Goal: Task Accomplishment & Management: Use online tool/utility

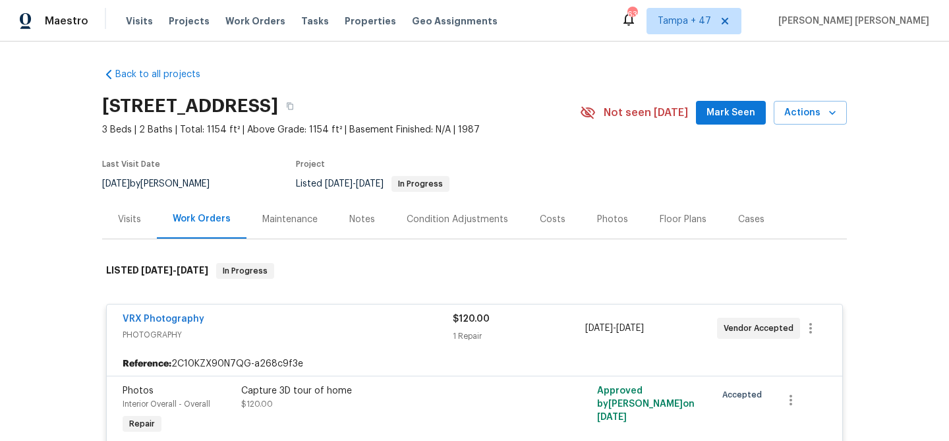
scroll to position [684, 0]
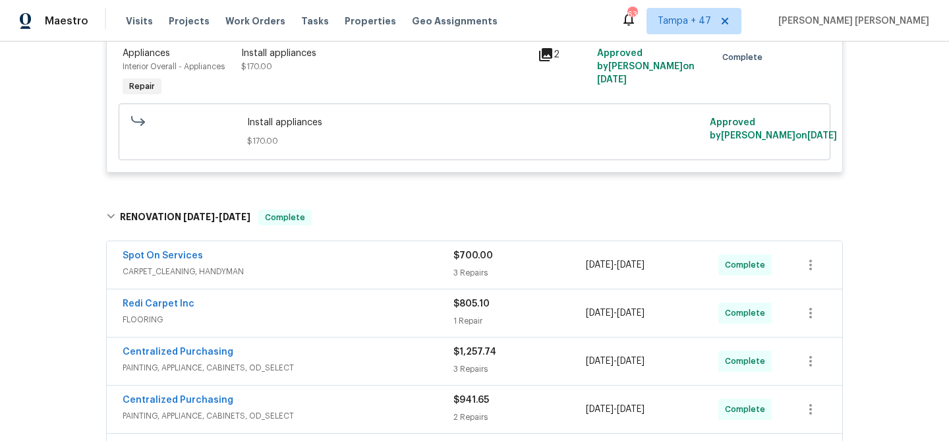
click at [252, 20] on span "Work Orders" at bounding box center [255, 21] width 60 height 13
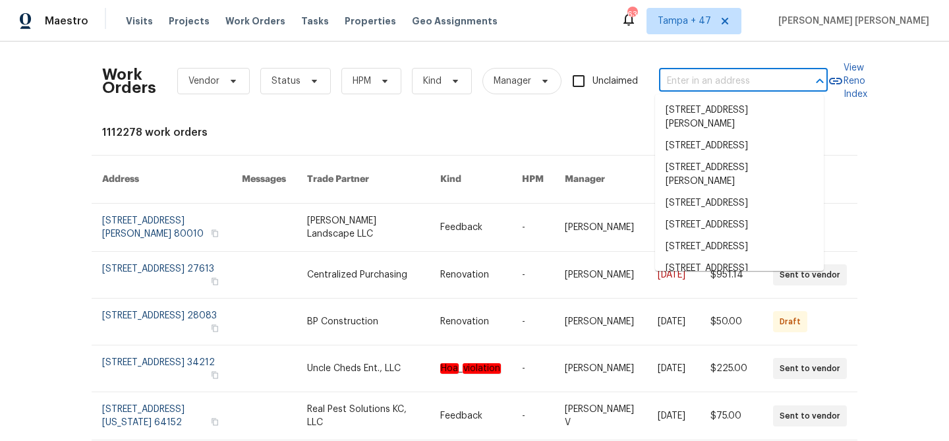
click at [689, 78] on input "text" at bounding box center [725, 81] width 132 height 20
paste input "[STREET_ADDRESS]"
type input "[STREET_ADDRESS]"
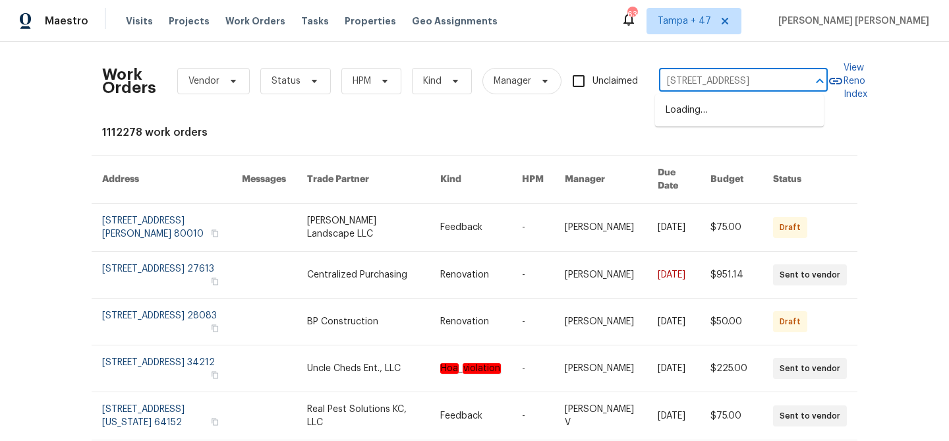
scroll to position [0, 37]
click at [706, 113] on li "[STREET_ADDRESS]" at bounding box center [739, 111] width 169 height 22
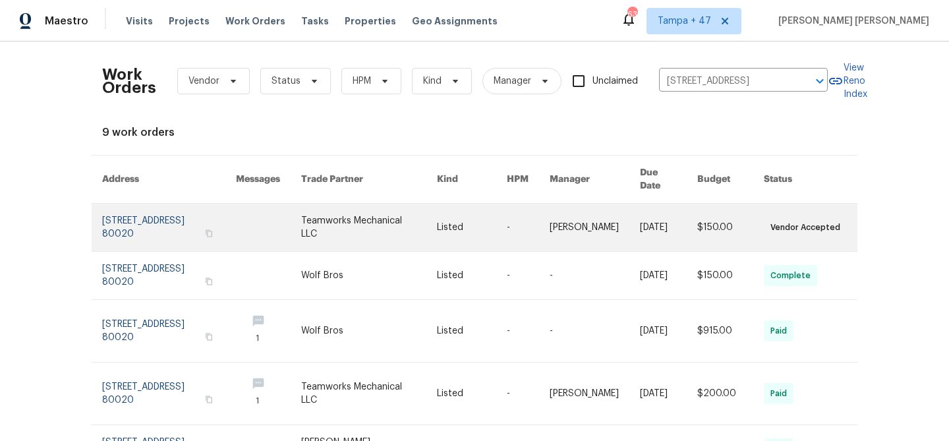
click at [652, 218] on link at bounding box center [668, 227] width 57 height 47
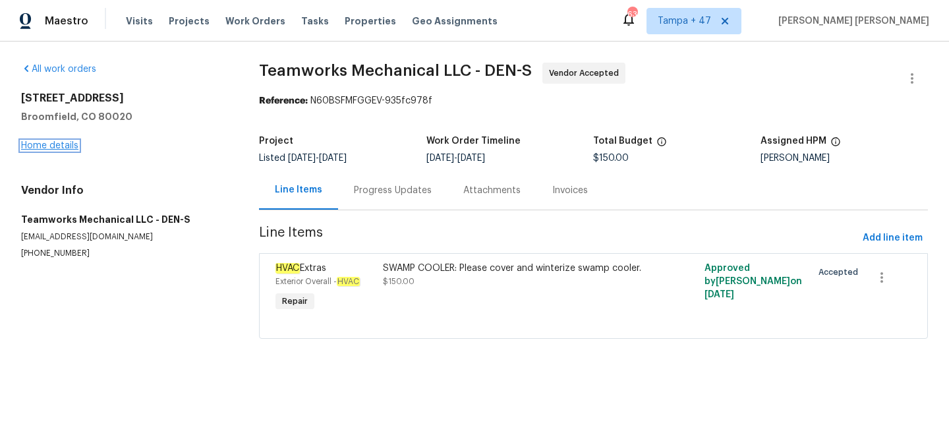
click at [50, 149] on link "Home details" at bounding box center [49, 145] width 57 height 9
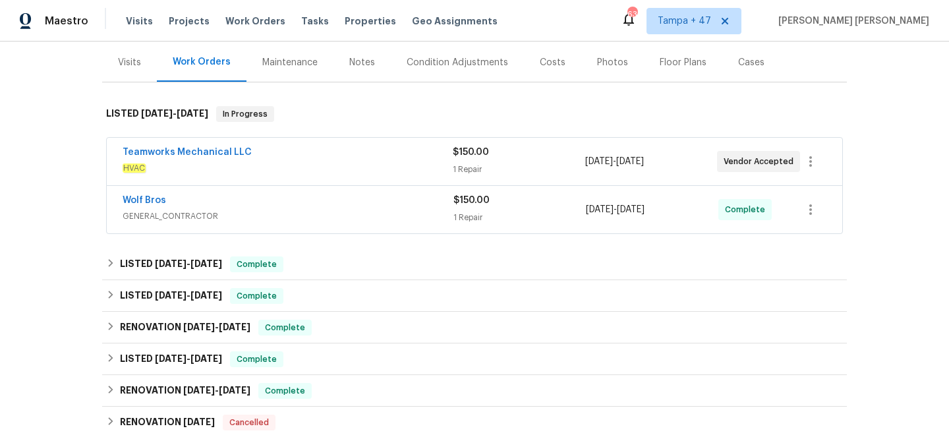
scroll to position [250, 0]
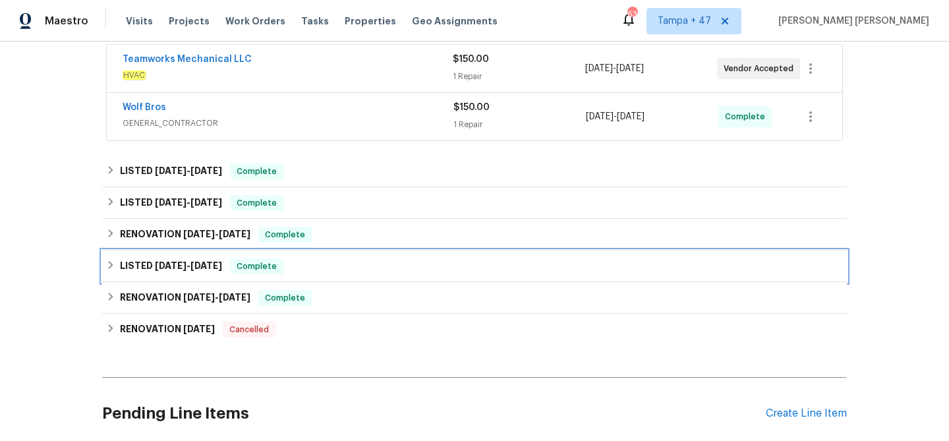
click at [229, 258] on div "LISTED [DATE] - [DATE] Complete" at bounding box center [474, 266] width 737 height 16
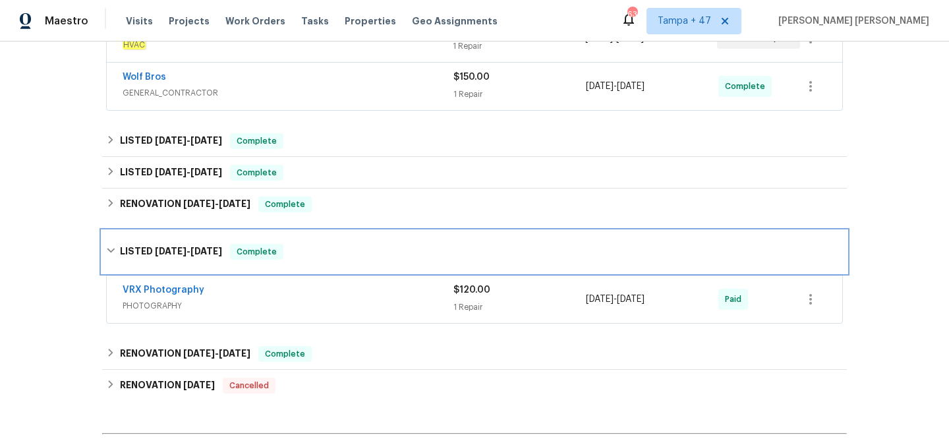
scroll to position [349, 0]
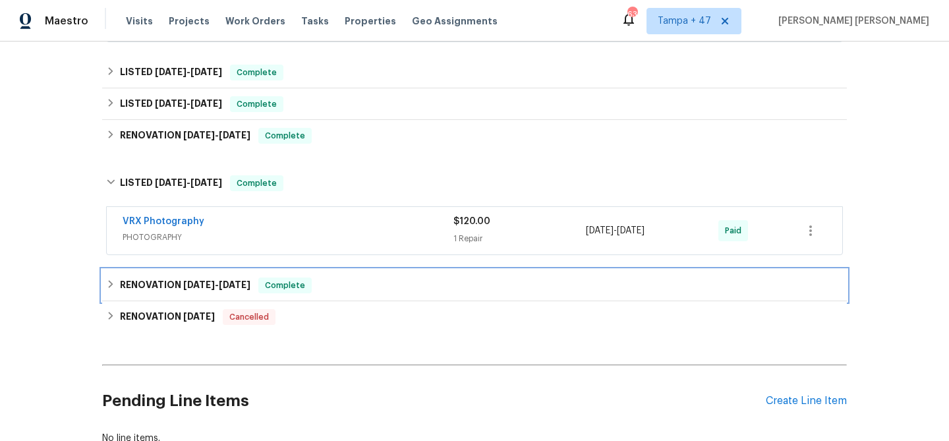
click at [234, 283] on span "[DATE]" at bounding box center [235, 284] width 32 height 9
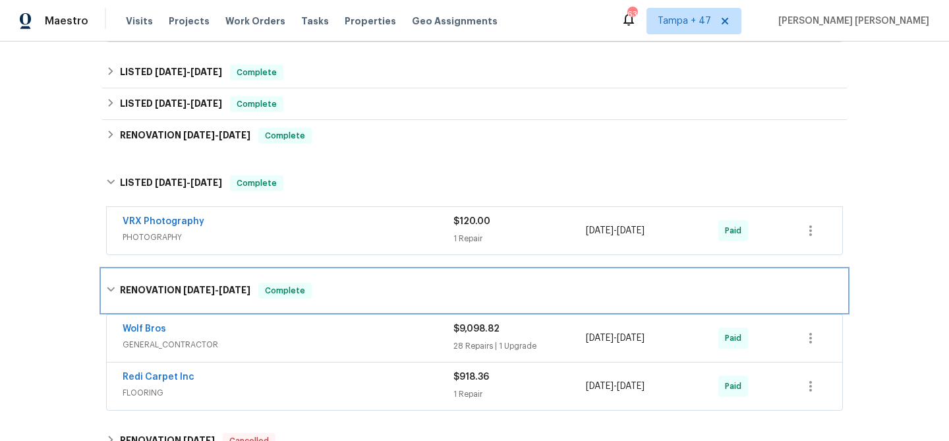
scroll to position [461, 0]
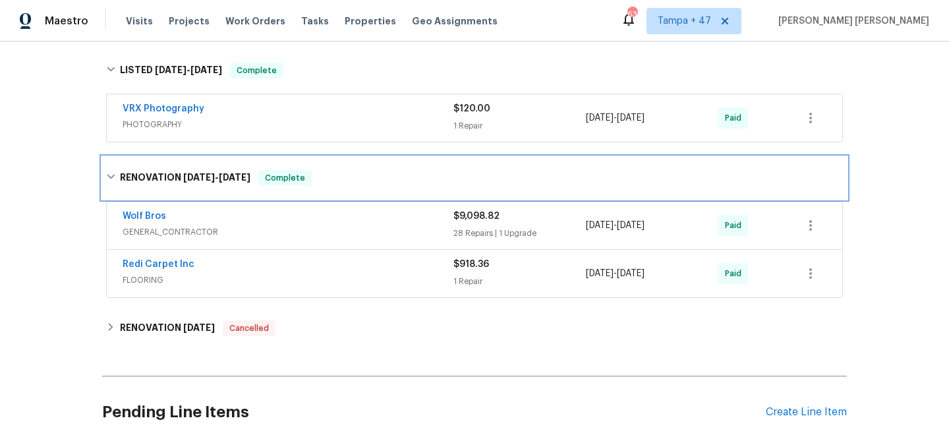
click at [287, 178] on span "Complete" at bounding box center [285, 177] width 51 height 13
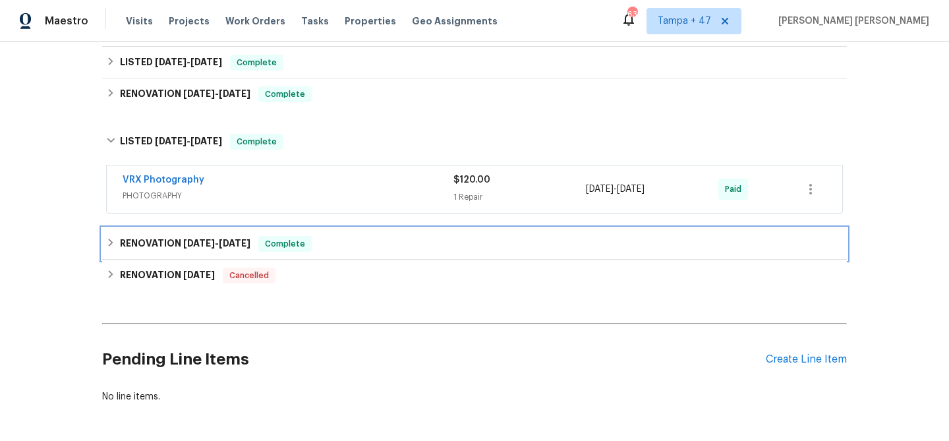
scroll to position [345, 0]
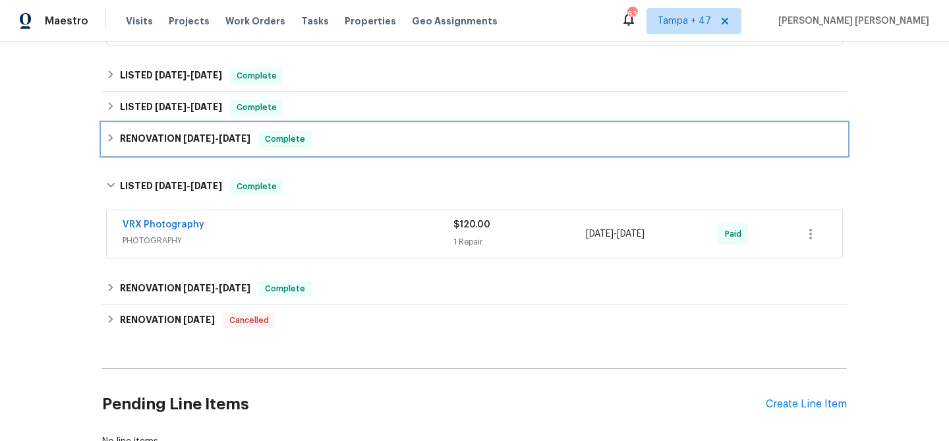
click at [306, 136] on span "Complete" at bounding box center [285, 138] width 51 height 13
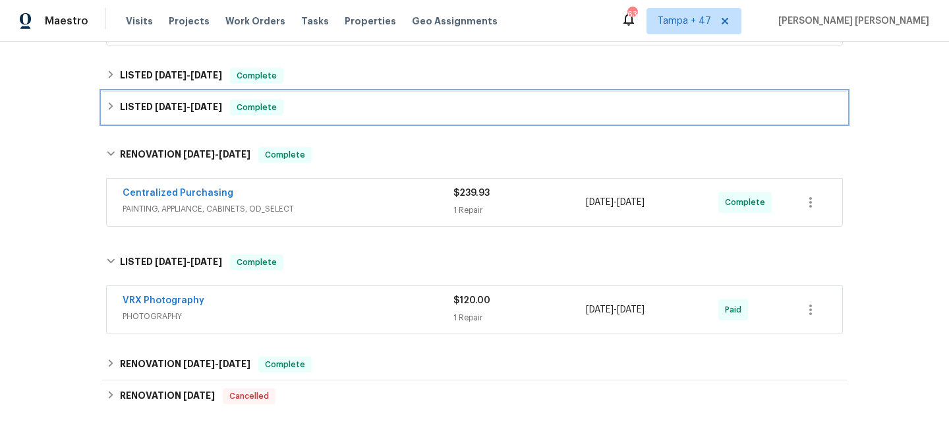
click at [310, 103] on div "LISTED [DATE] - [DATE] Complete" at bounding box center [474, 108] width 737 height 16
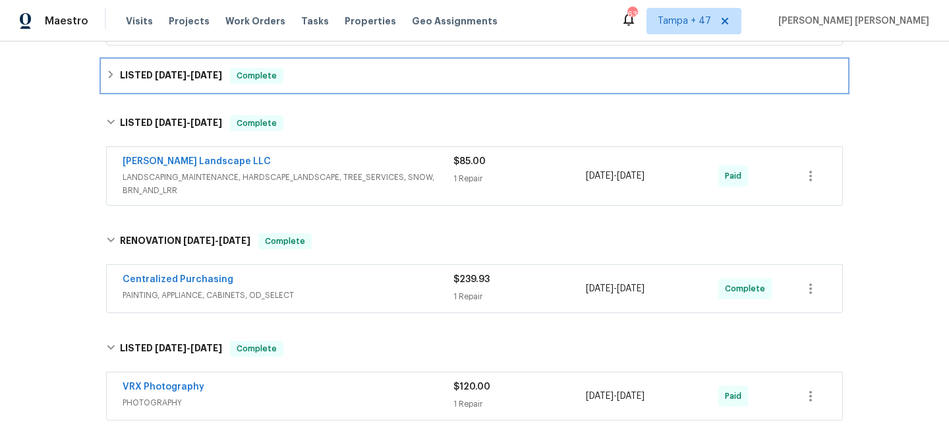
click at [320, 80] on div "LISTED [DATE] - [DATE] Complete" at bounding box center [474, 76] width 737 height 16
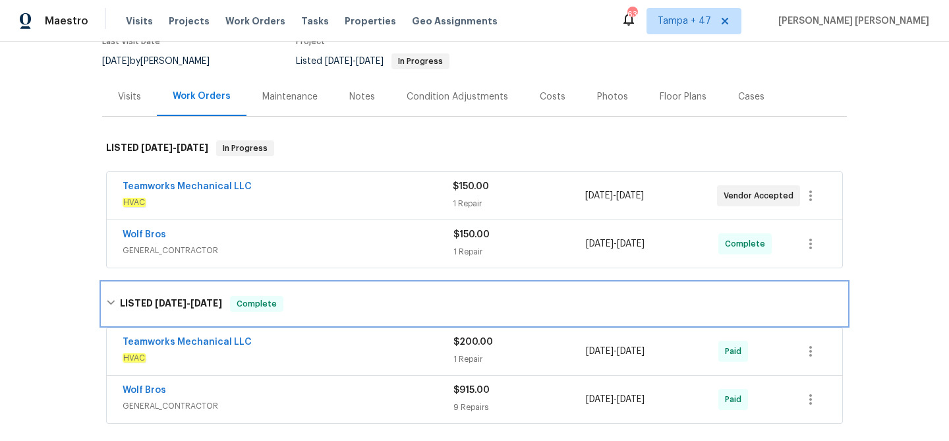
scroll to position [123, 0]
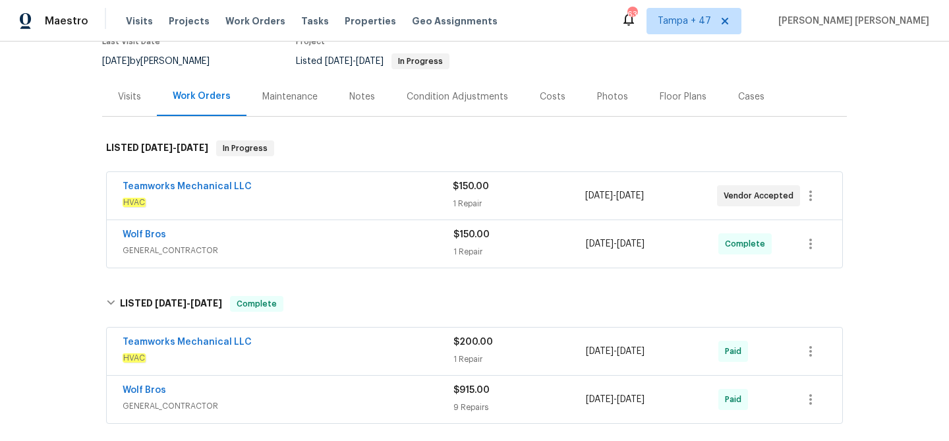
click at [364, 237] on div "Wolf Bros" at bounding box center [288, 236] width 331 height 16
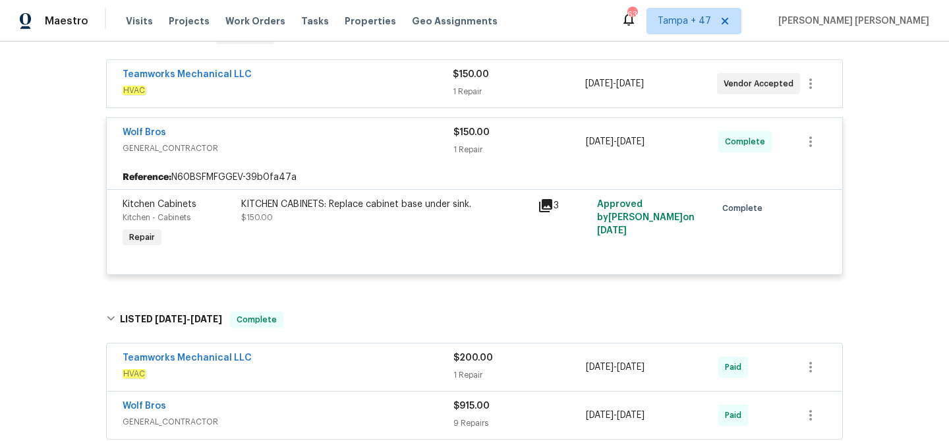
scroll to position [840, 0]
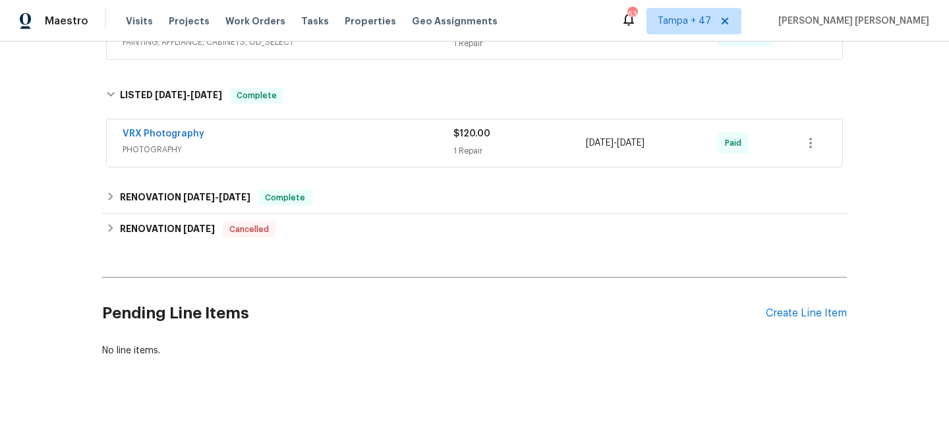
click at [392, 151] on span "PHOTOGRAPHY" at bounding box center [288, 149] width 331 height 13
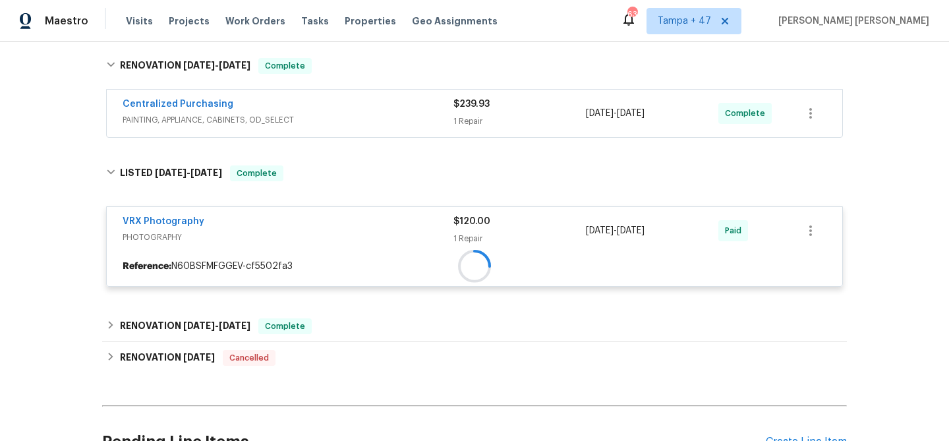
scroll to position [728, 0]
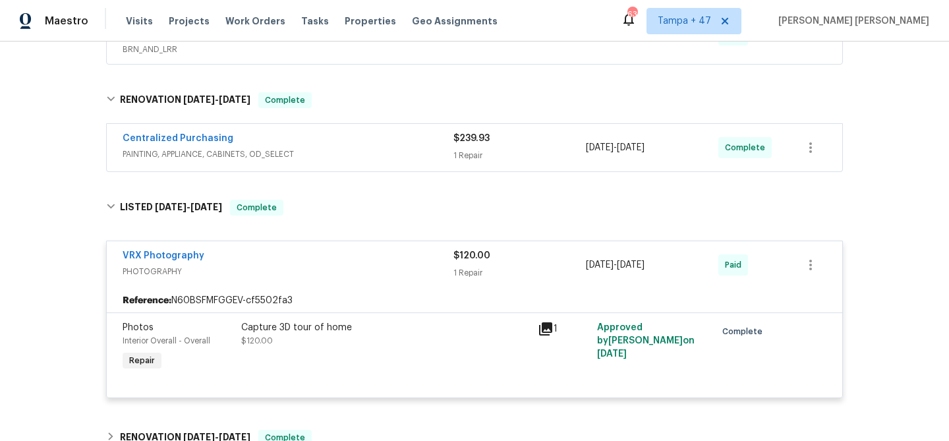
click at [412, 140] on div "Centralized Purchasing" at bounding box center [288, 140] width 331 height 16
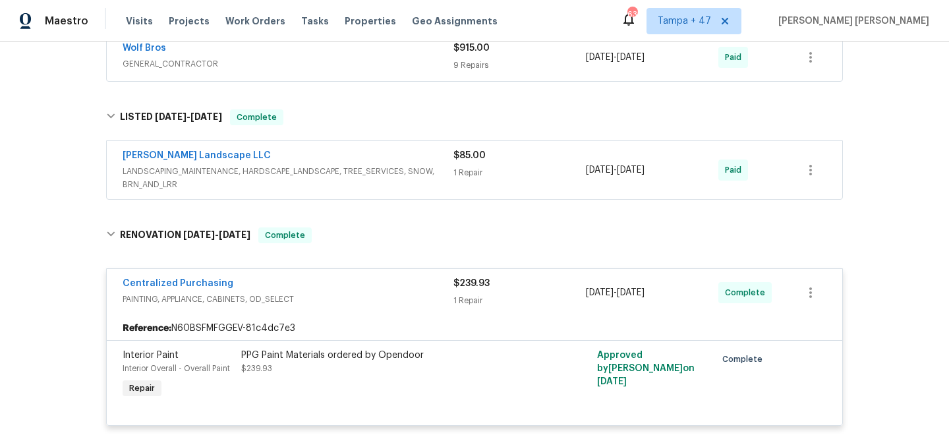
scroll to position [456, 0]
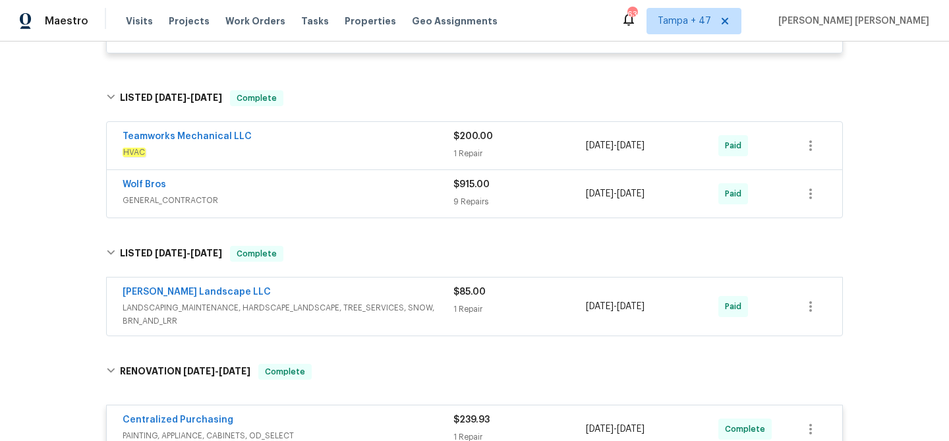
click at [408, 296] on div "[PERSON_NAME] Landscape LLC" at bounding box center [288, 293] width 331 height 16
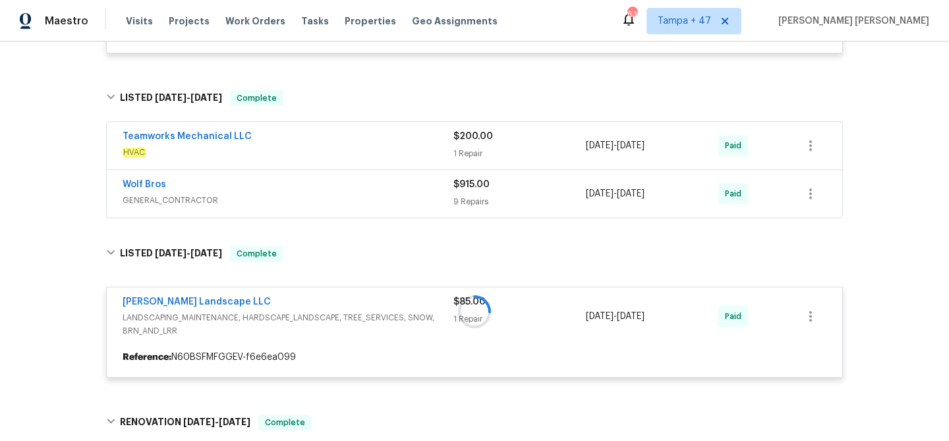
click at [401, 201] on span "GENERAL_CONTRACTOR" at bounding box center [288, 200] width 331 height 13
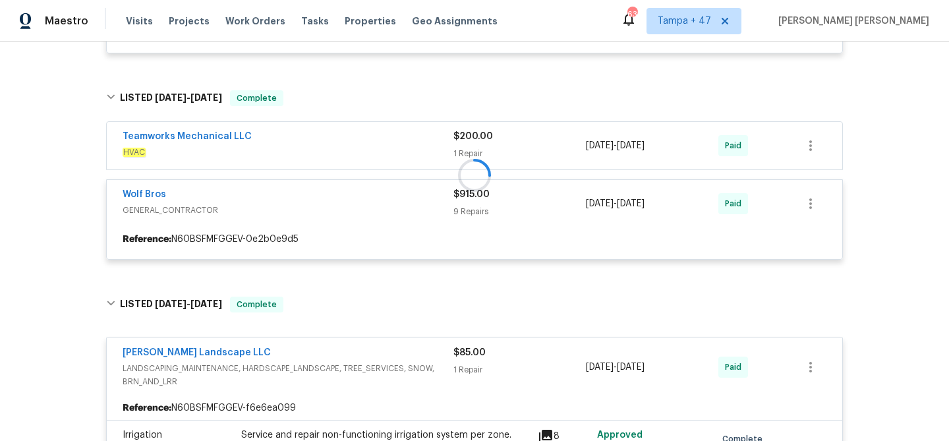
click at [409, 152] on div at bounding box center [474, 175] width 745 height 196
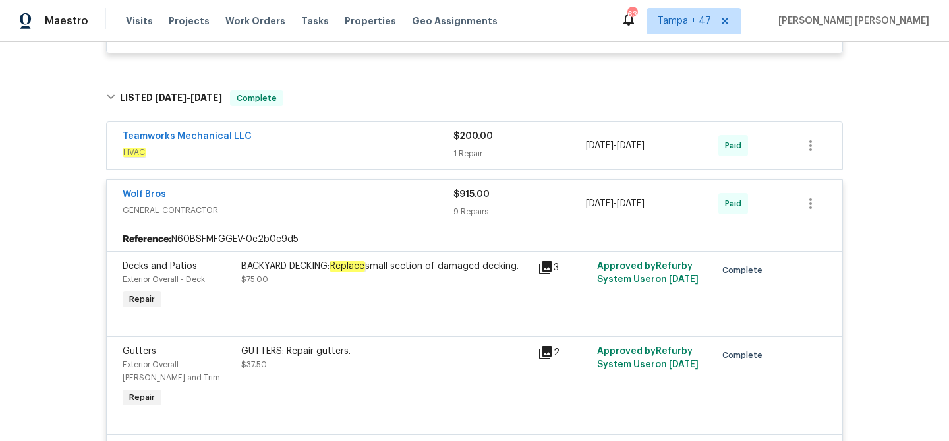
click at [411, 152] on span "HVAC" at bounding box center [288, 152] width 331 height 13
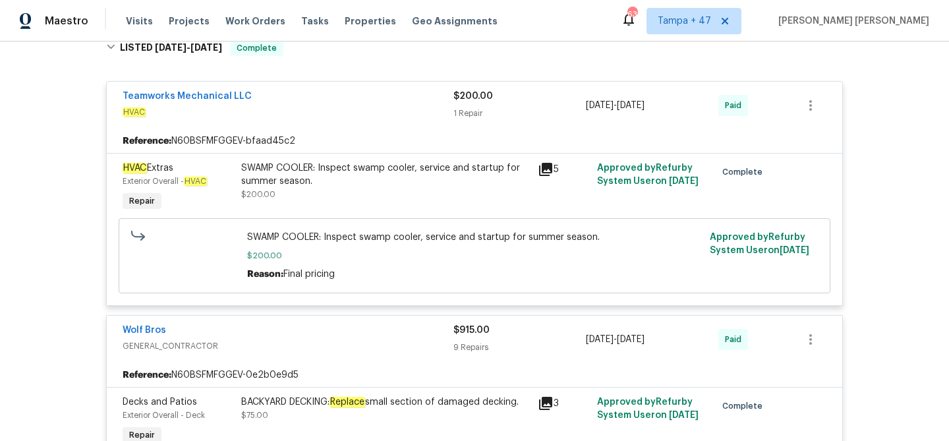
scroll to position [642, 0]
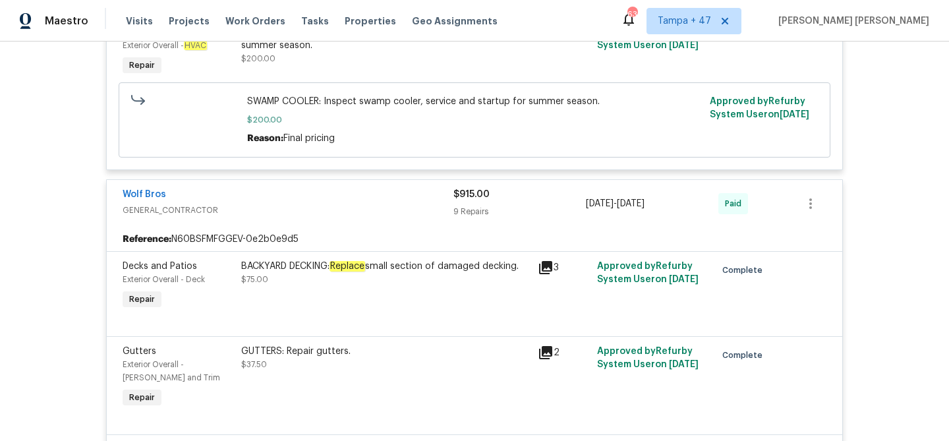
click at [410, 272] on div "BACKYARD DECKING: Replace small section of damaged decking." at bounding box center [385, 266] width 289 height 13
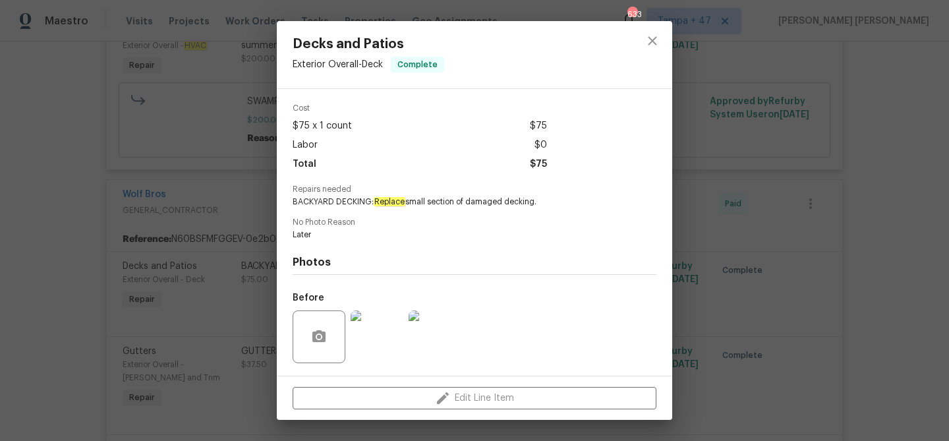
scroll to position [132, 0]
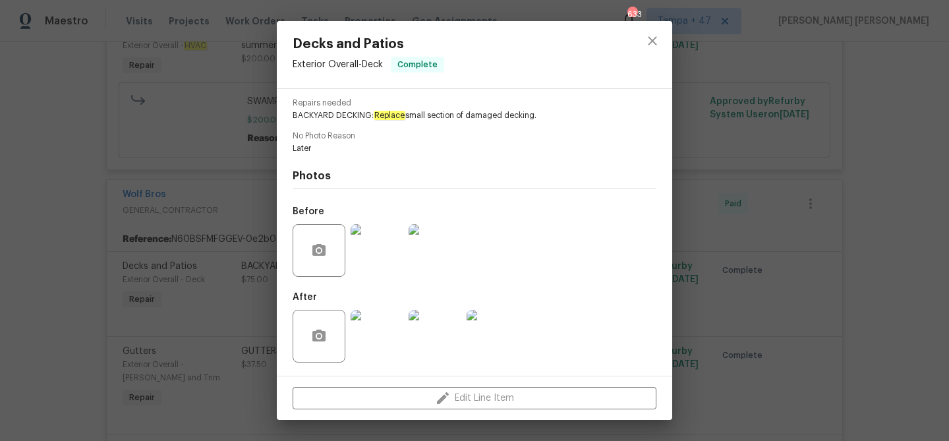
click at [394, 259] on img at bounding box center [377, 250] width 53 height 53
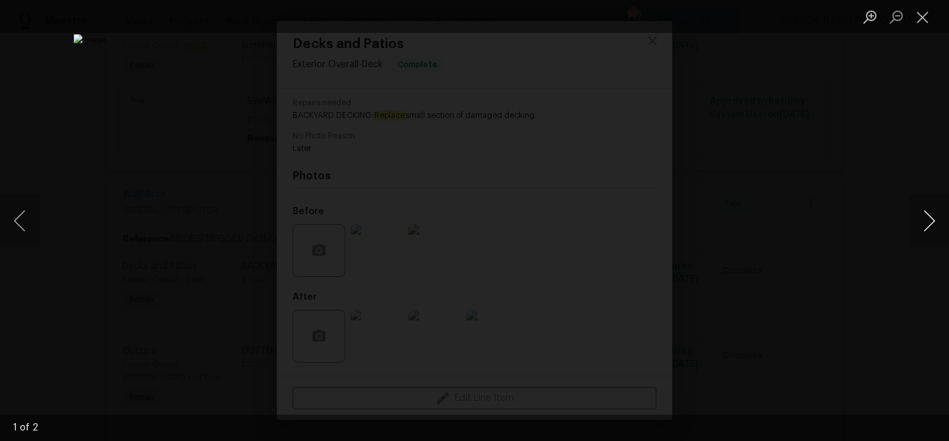
click at [933, 211] on button "Next image" at bounding box center [930, 220] width 40 height 53
click at [867, 252] on div "Lightbox" at bounding box center [474, 220] width 949 height 441
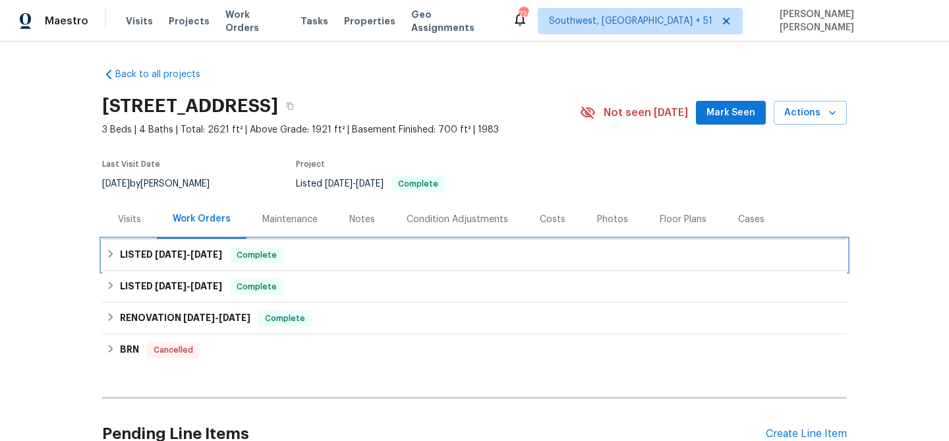
click at [254, 256] on span "Complete" at bounding box center [256, 255] width 51 height 13
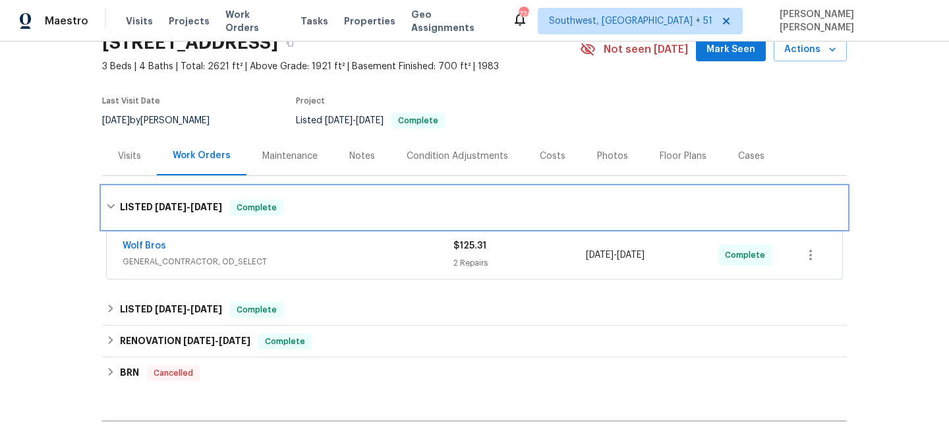
scroll to position [67, 0]
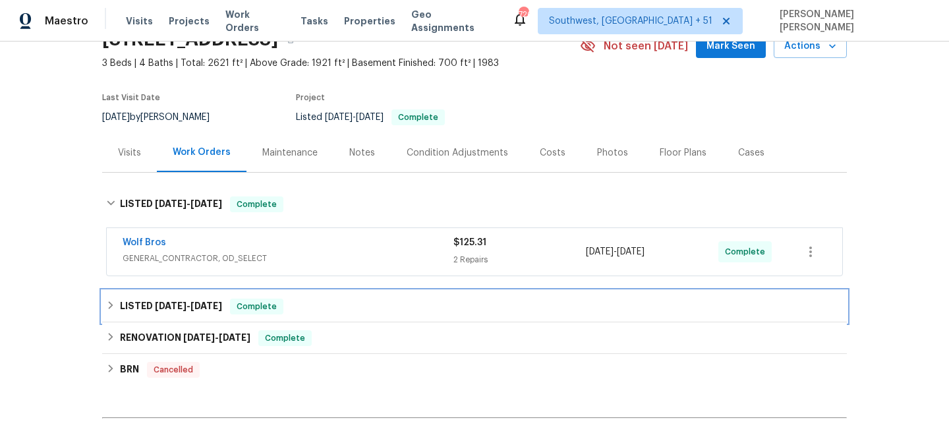
click at [277, 303] on span "Complete" at bounding box center [256, 306] width 51 height 13
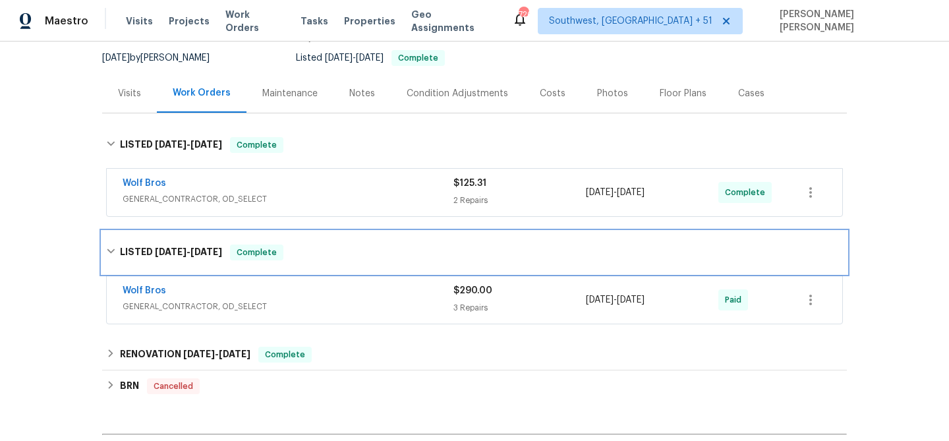
scroll to position [180, 0]
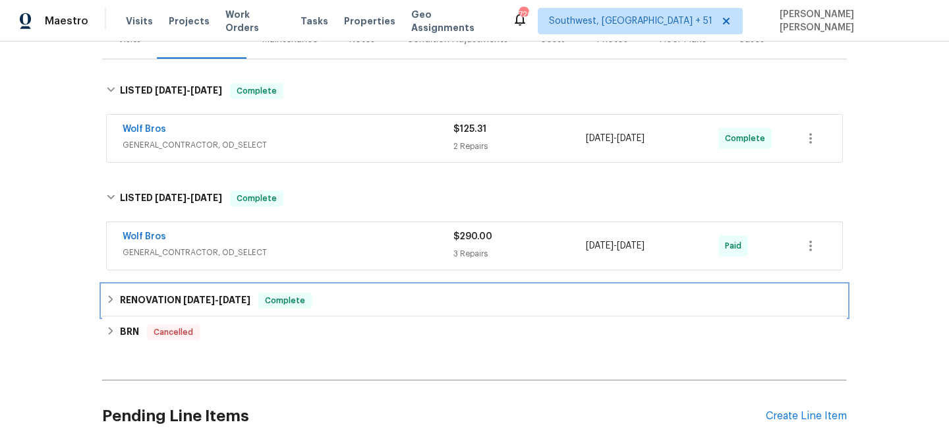
click at [275, 303] on span "Complete" at bounding box center [285, 300] width 51 height 13
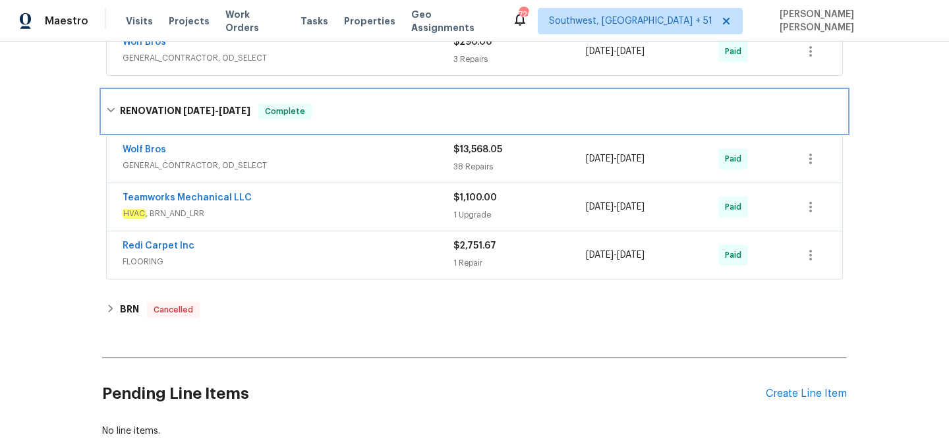
scroll to position [374, 0]
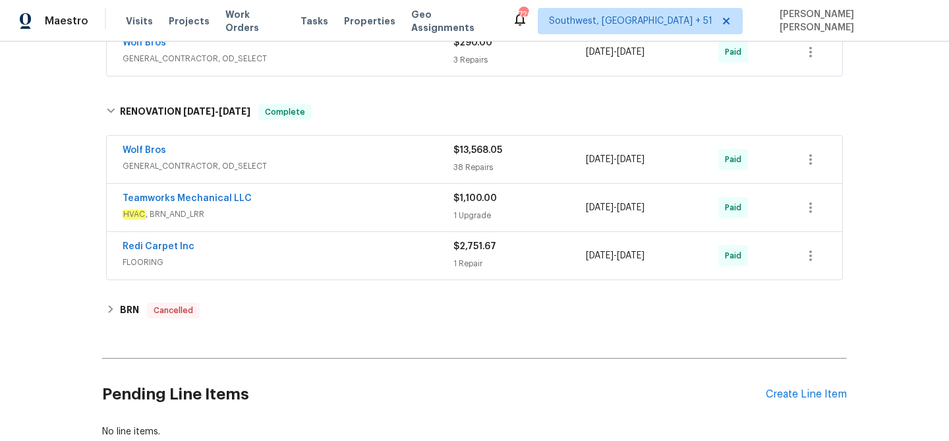
click at [411, 204] on div "Teamworks Mechanical LLC" at bounding box center [288, 200] width 331 height 16
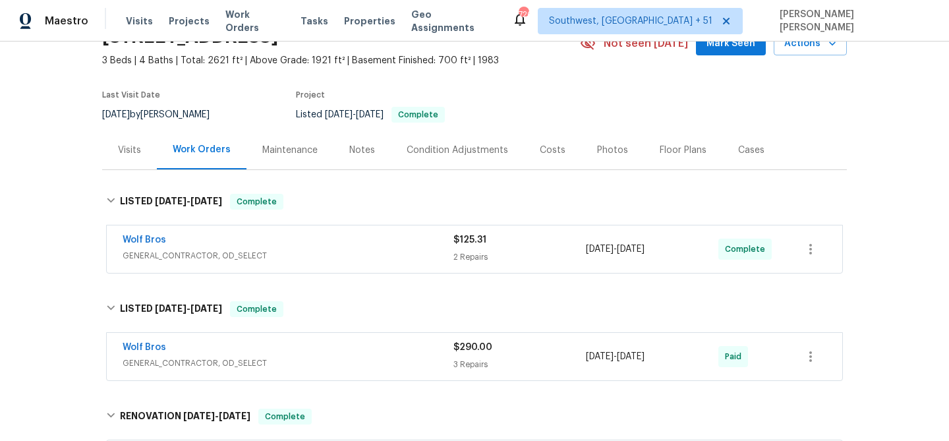
scroll to position [0, 0]
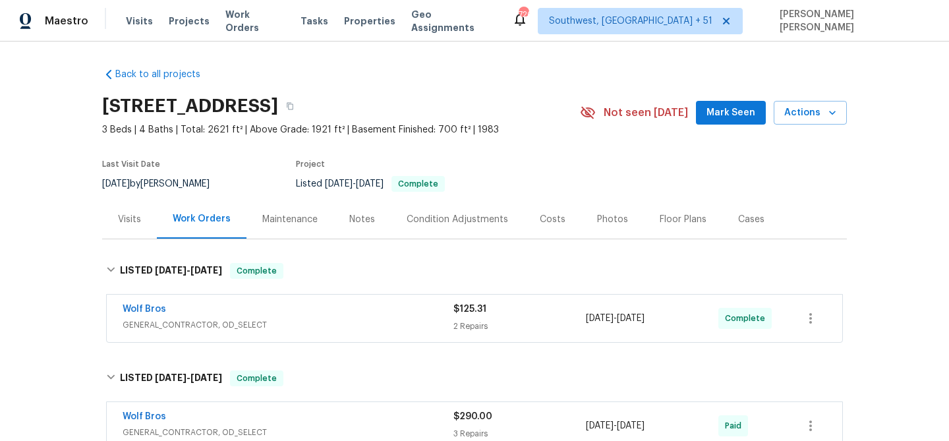
click at [121, 216] on div "Visits" at bounding box center [129, 219] width 23 height 13
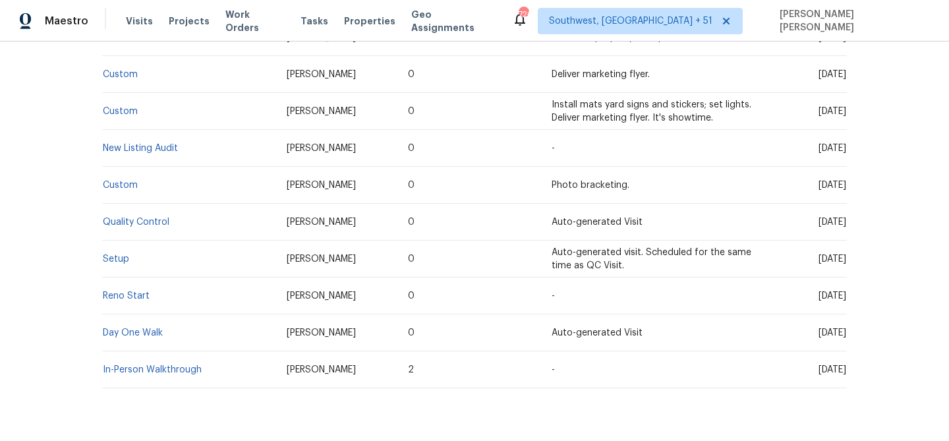
scroll to position [802, 0]
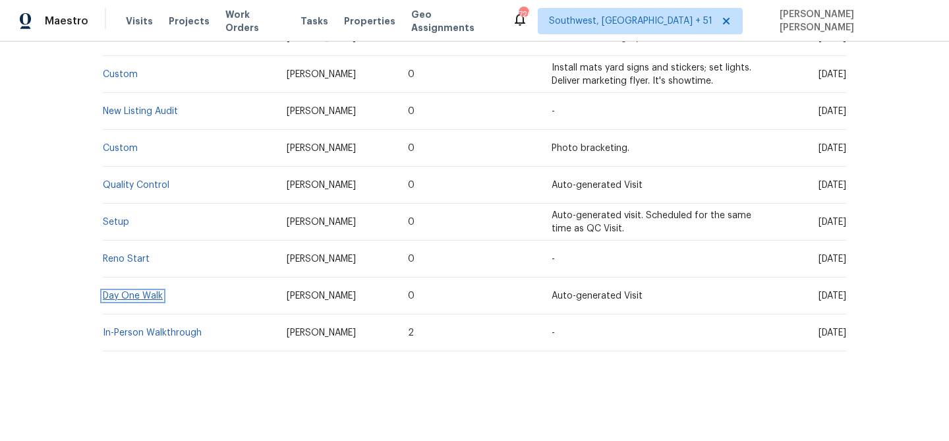
click at [138, 291] on link "Day One Walk" at bounding box center [133, 295] width 60 height 9
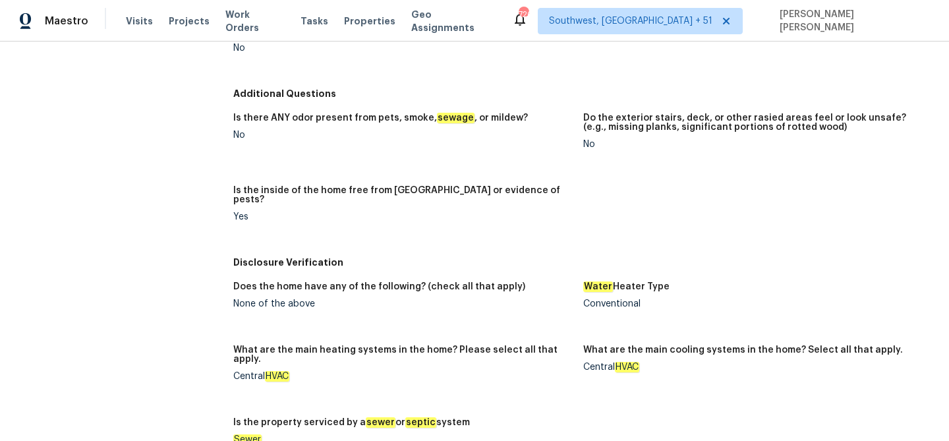
scroll to position [1572, 0]
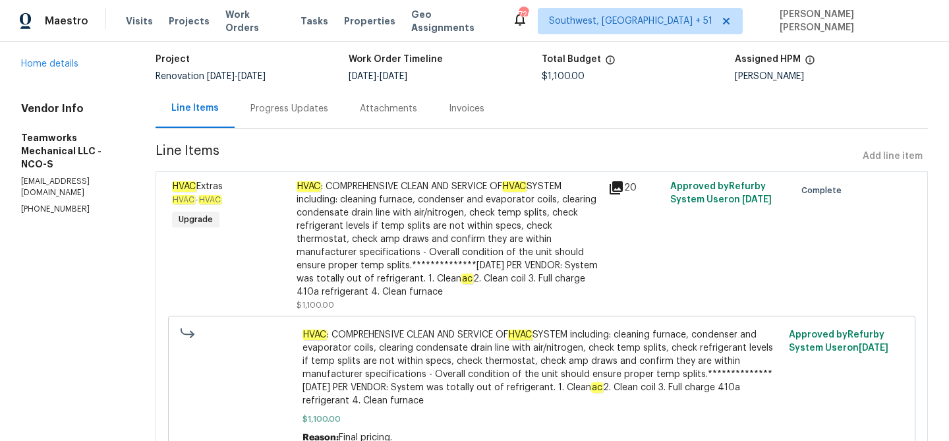
scroll to position [136, 0]
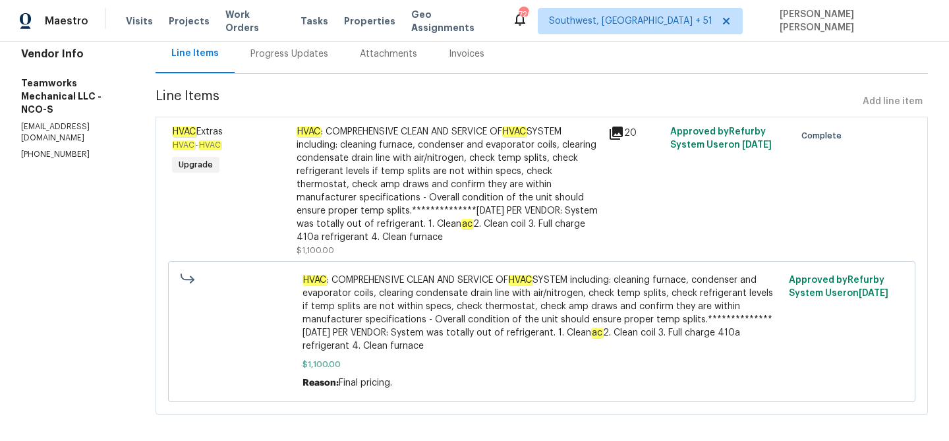
click at [286, 49] on div "Progress Updates" at bounding box center [289, 53] width 78 height 13
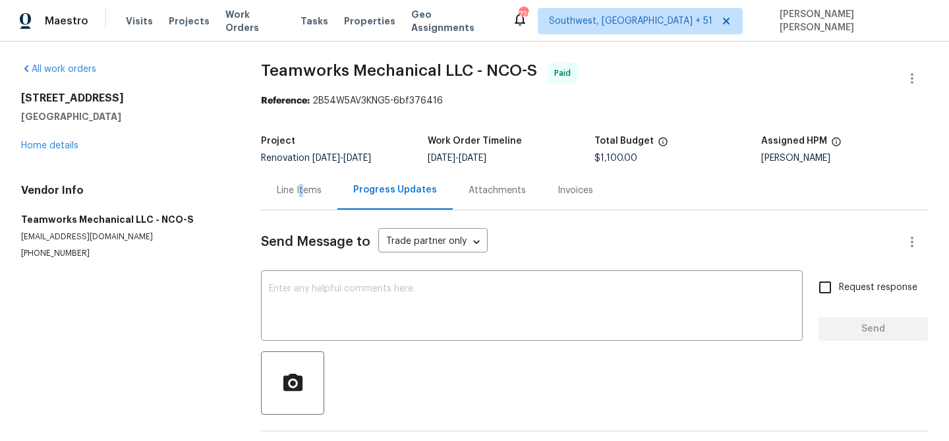
click at [302, 195] on div "Line Items" at bounding box center [299, 190] width 45 height 13
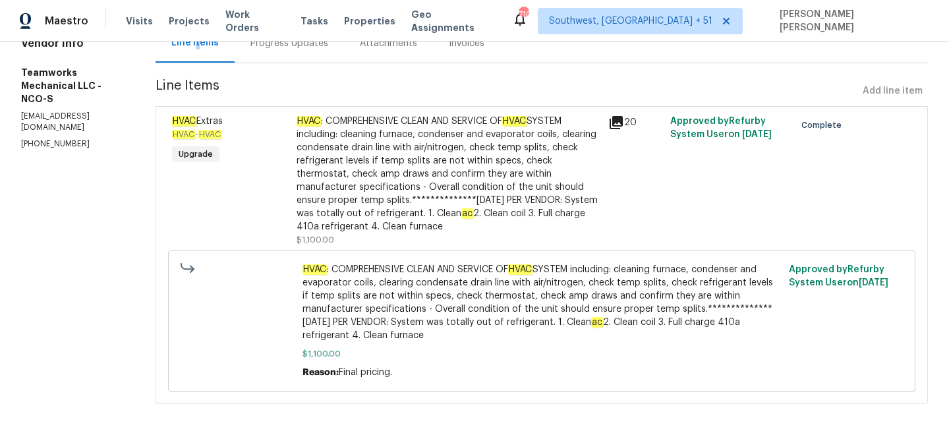
scroll to position [158, 0]
